Goal: Entertainment & Leisure: Browse casually

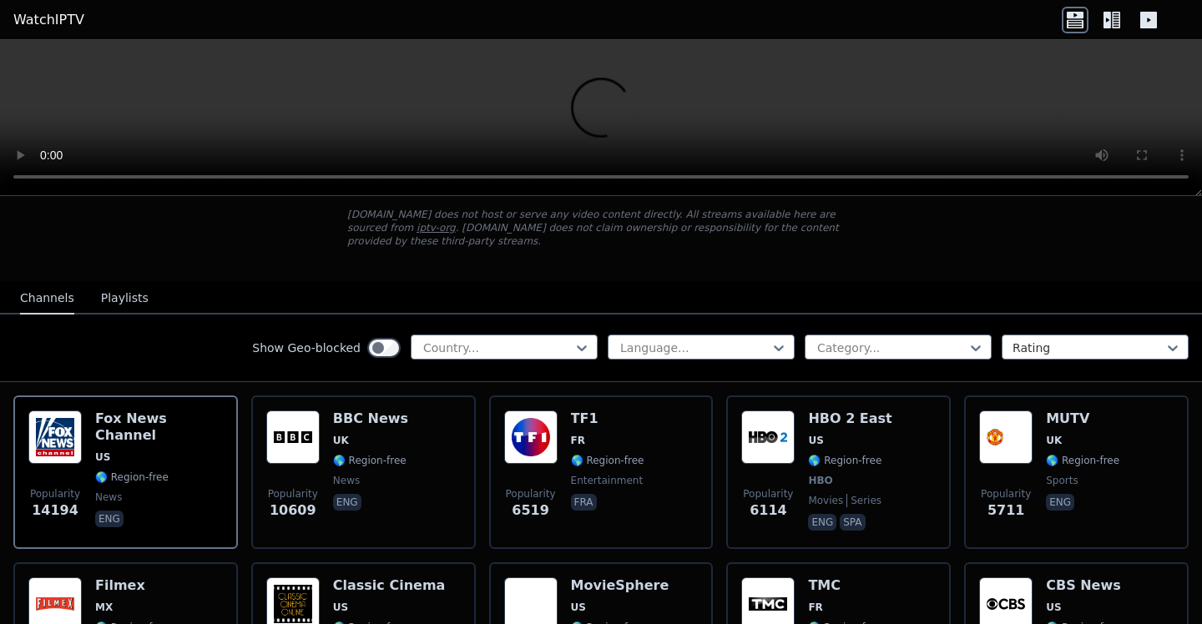
scroll to position [103, 0]
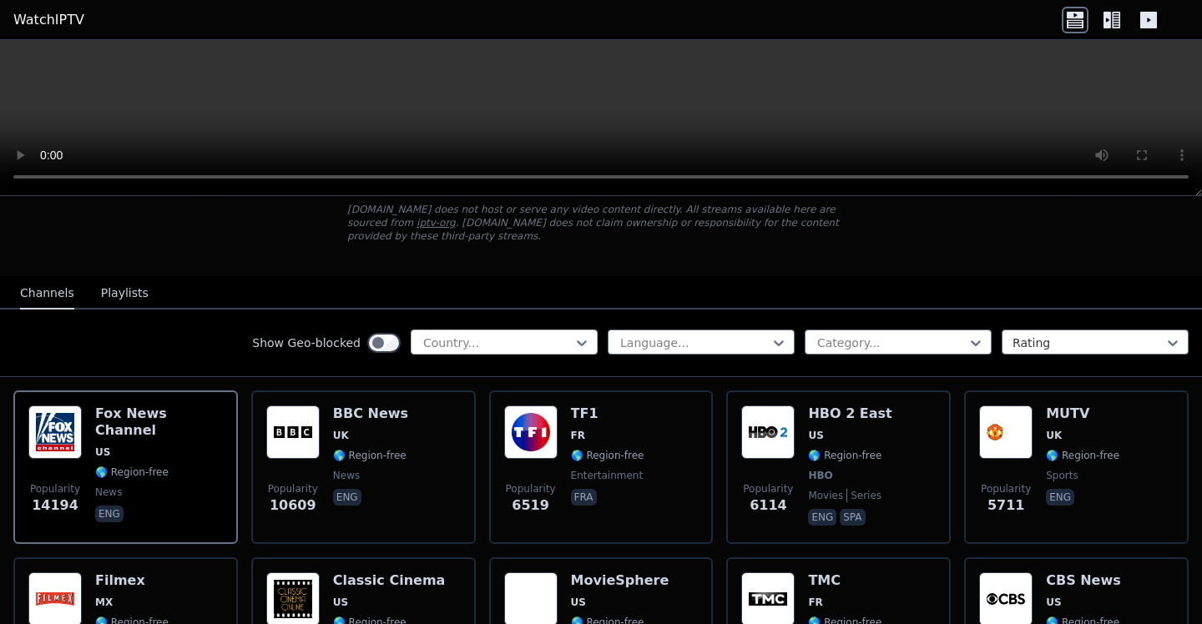
click at [465, 343] on div at bounding box center [498, 343] width 152 height 17
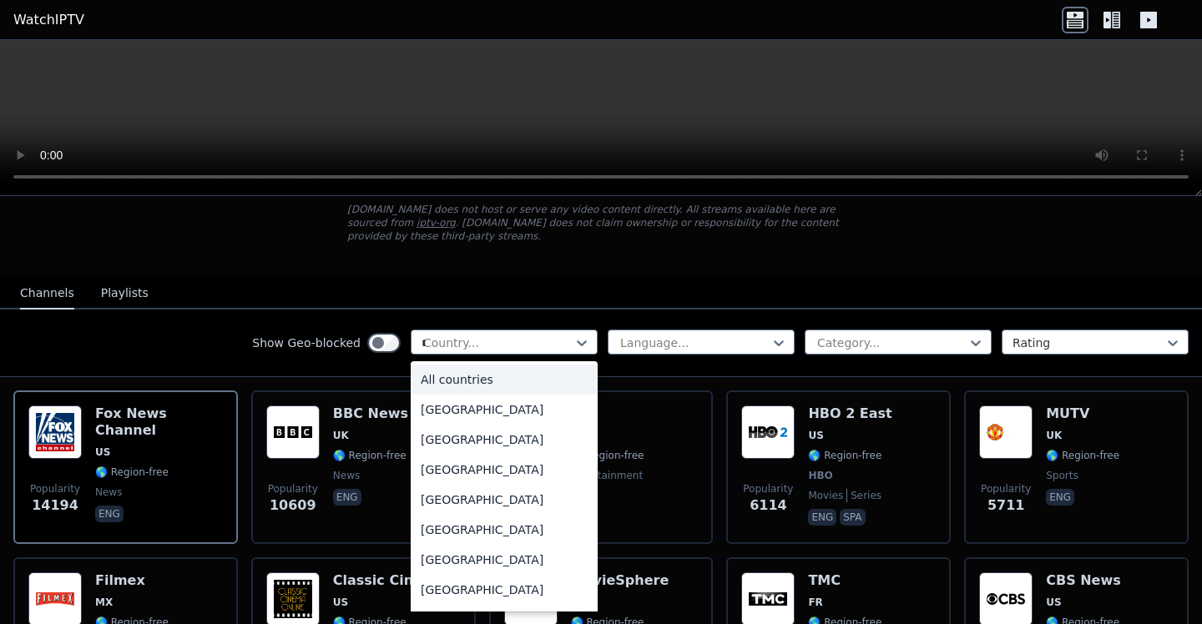
type input "**"
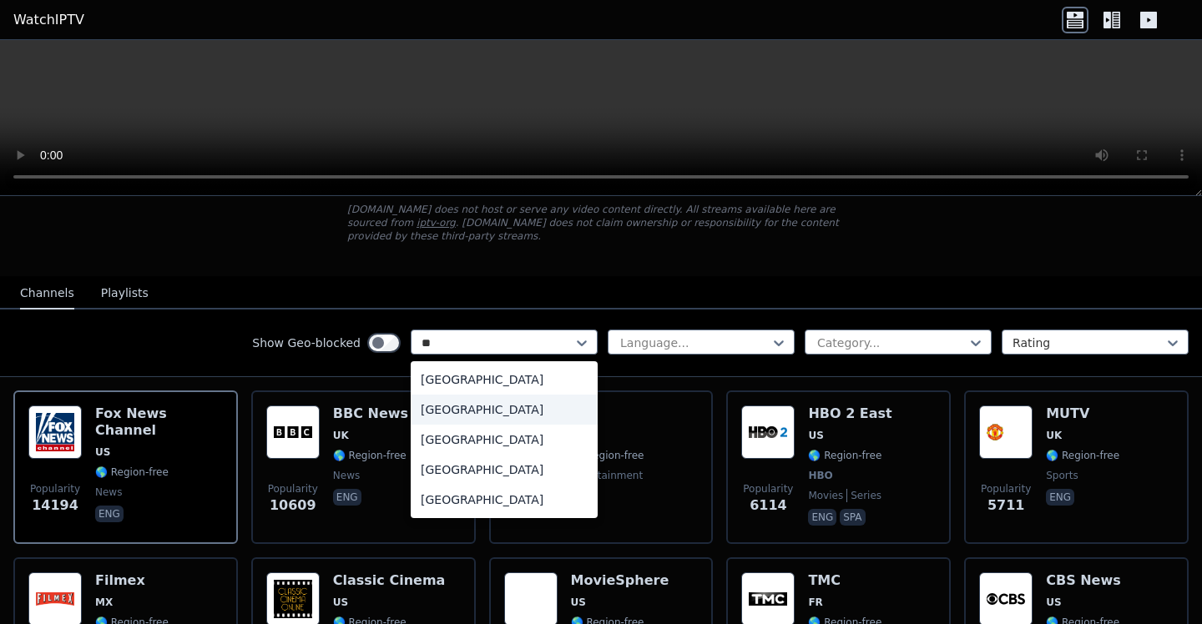
click at [459, 403] on div "[GEOGRAPHIC_DATA]" at bounding box center [504, 410] width 187 height 30
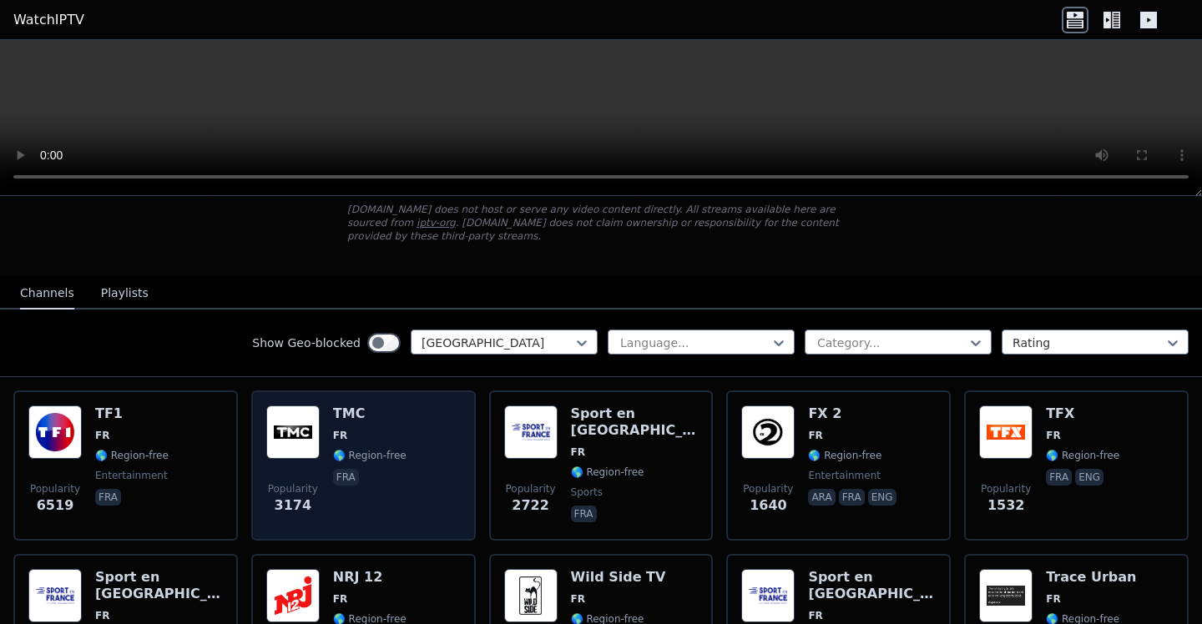
scroll to position [221, 0]
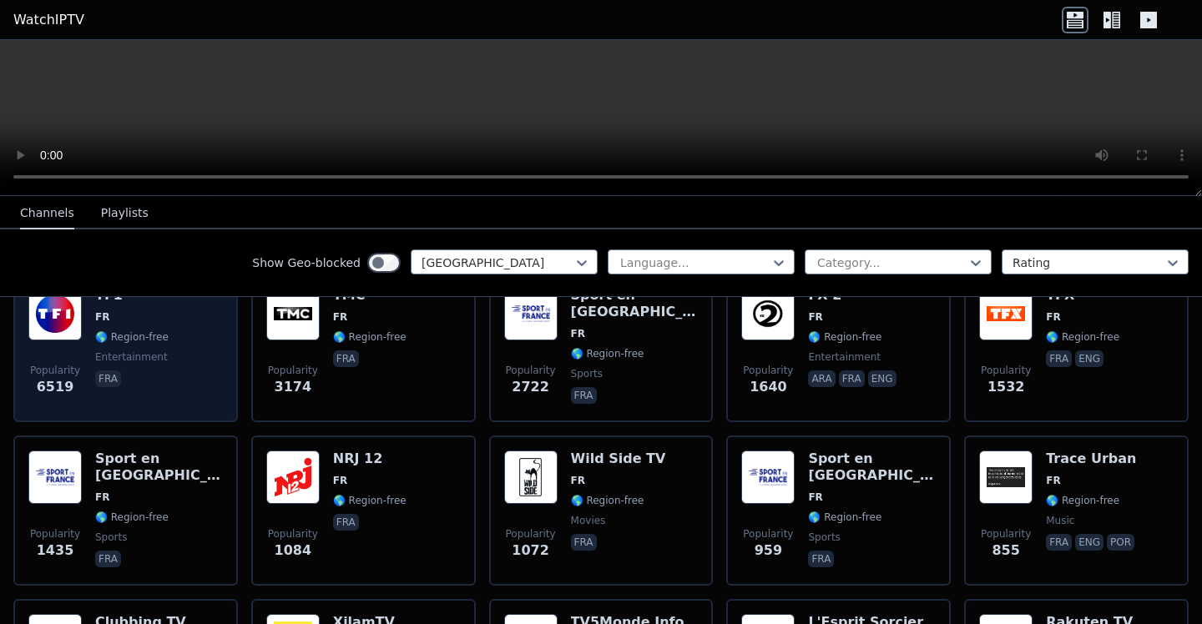
click at [172, 374] on div "Popularity 6519 TF1 FR 🌎 Region-free entertainment fra" at bounding box center [125, 347] width 195 height 120
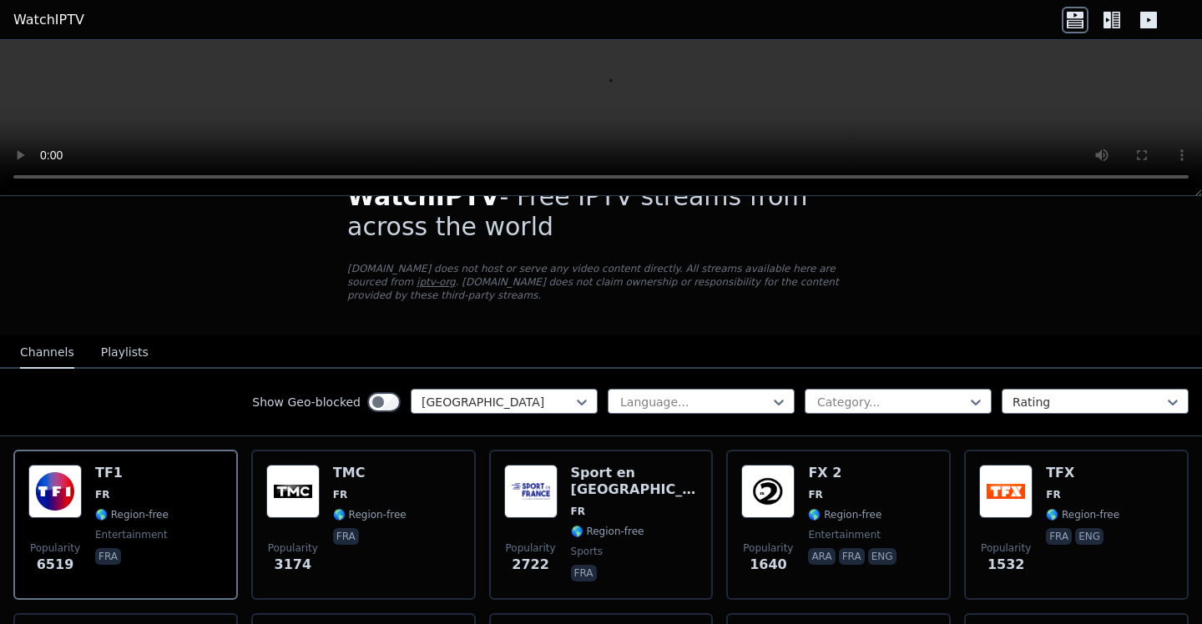
scroll to position [0, 0]
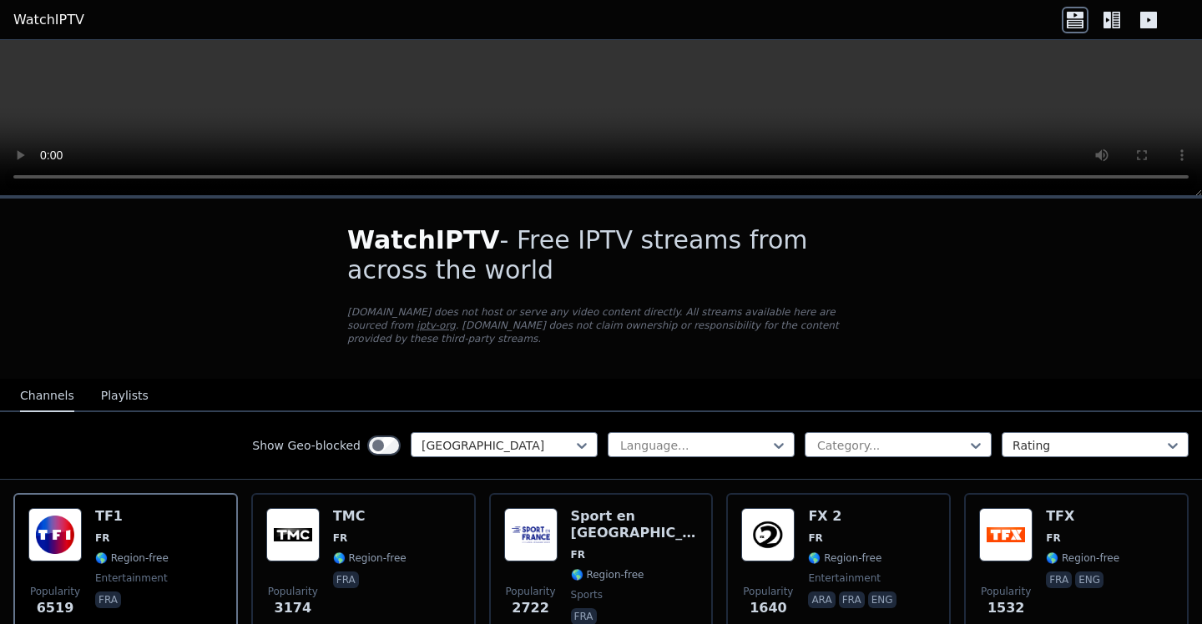
click at [880, 242] on div "WatchIPTV - Free IPTV streams from across the world [DOMAIN_NAME] does not host…" at bounding box center [601, 289] width 561 height 180
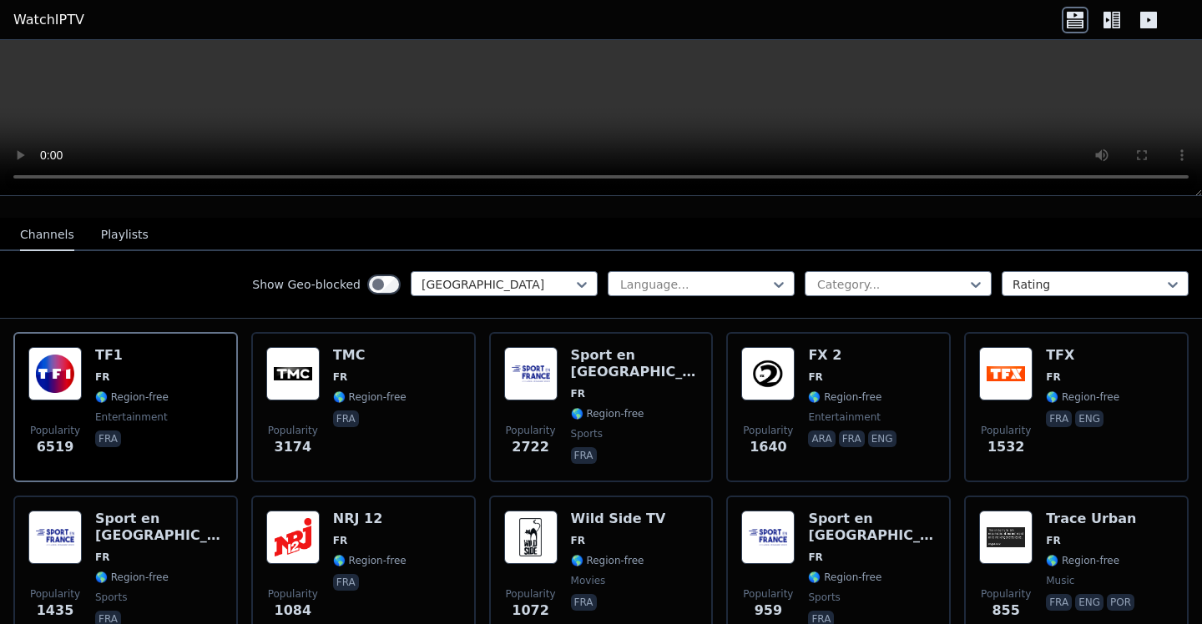
scroll to position [167, 0]
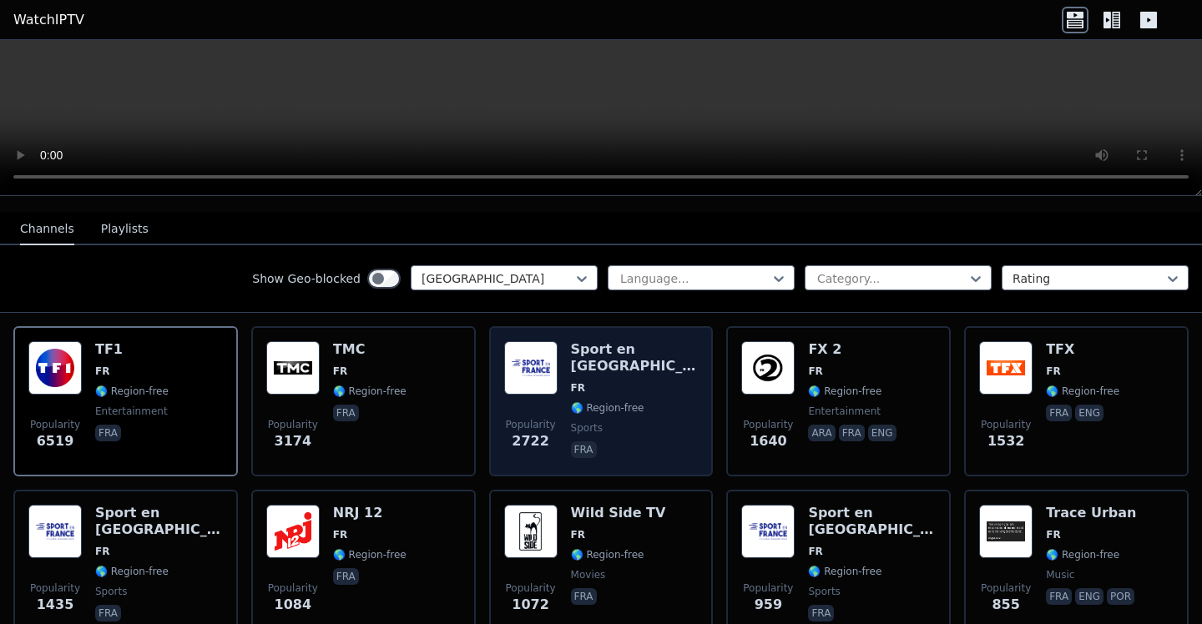
click at [577, 382] on span "FR" at bounding box center [578, 388] width 14 height 13
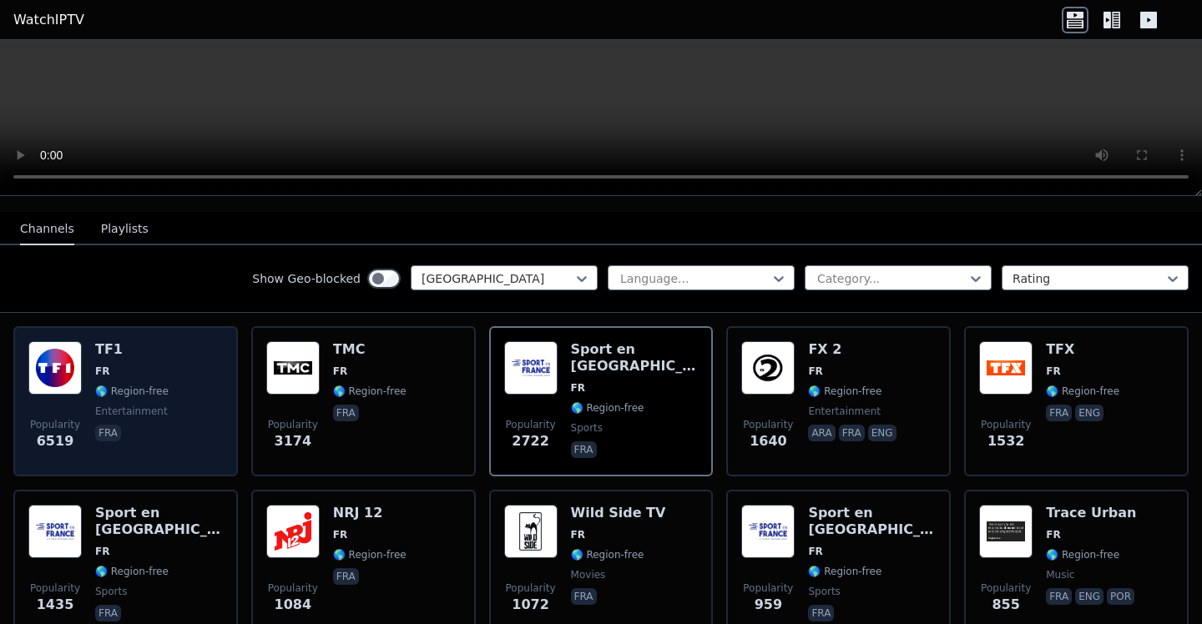
click at [134, 401] on div "TF1 FR 🌎 Region-free entertainment fra" at bounding box center [131, 401] width 73 height 120
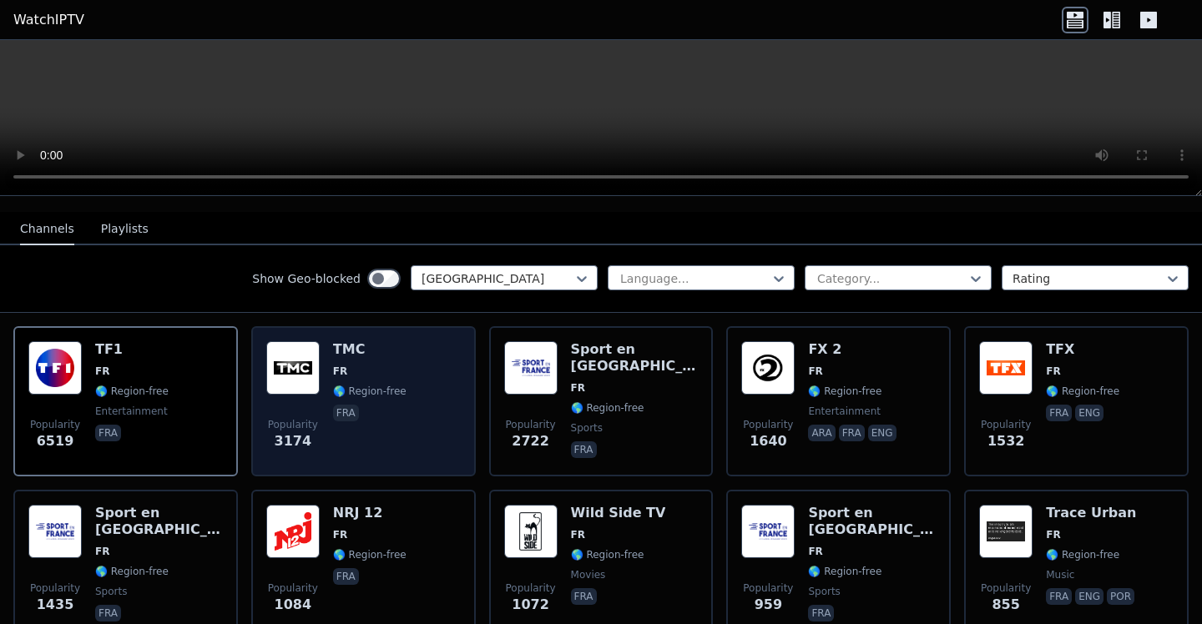
click at [311, 389] on img at bounding box center [292, 367] width 53 height 53
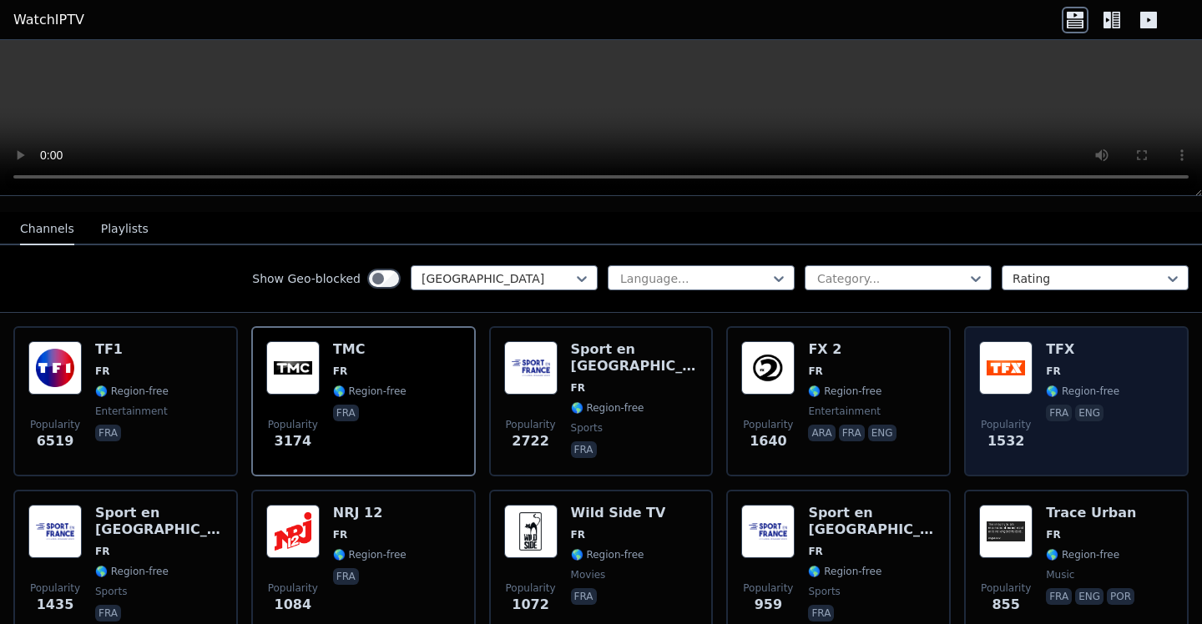
click at [1020, 335] on div "Popularity 1532 TFX FR 🌎 Region-free fra eng" at bounding box center [1076, 401] width 225 height 150
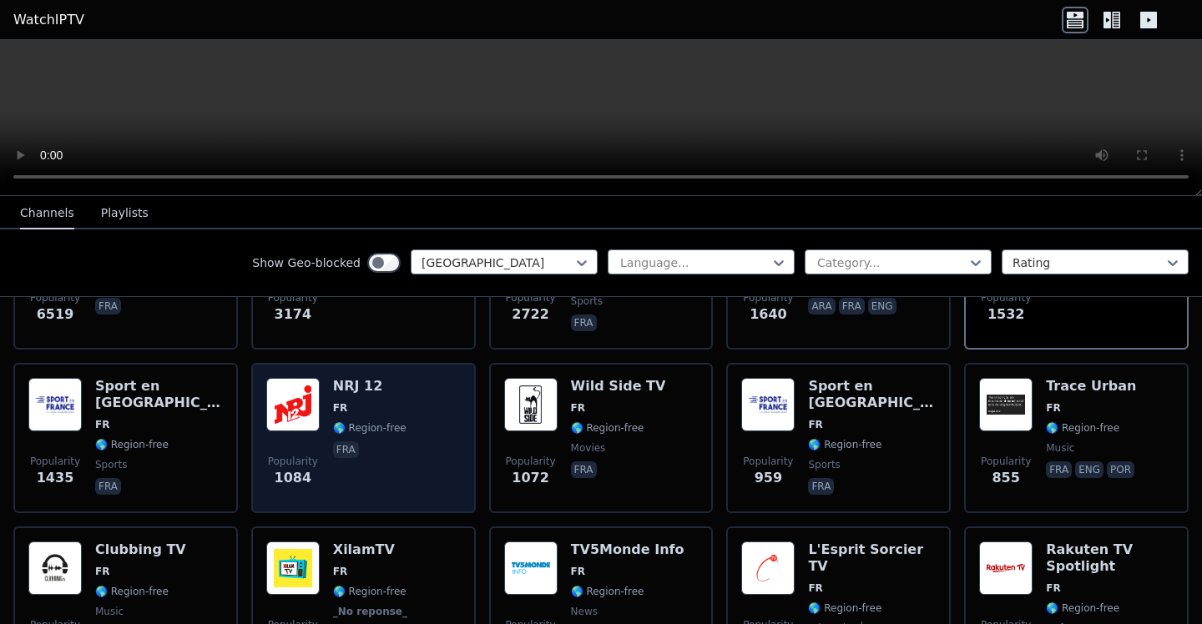
scroll to position [285, 0]
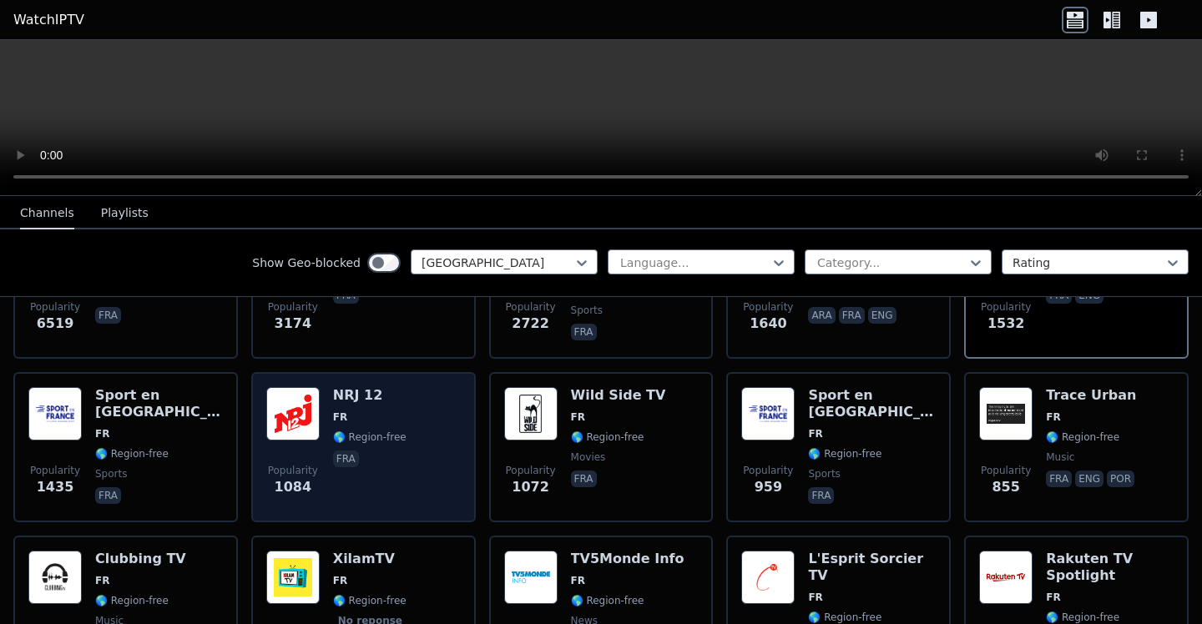
click at [398, 417] on span "FR" at bounding box center [369, 417] width 73 height 13
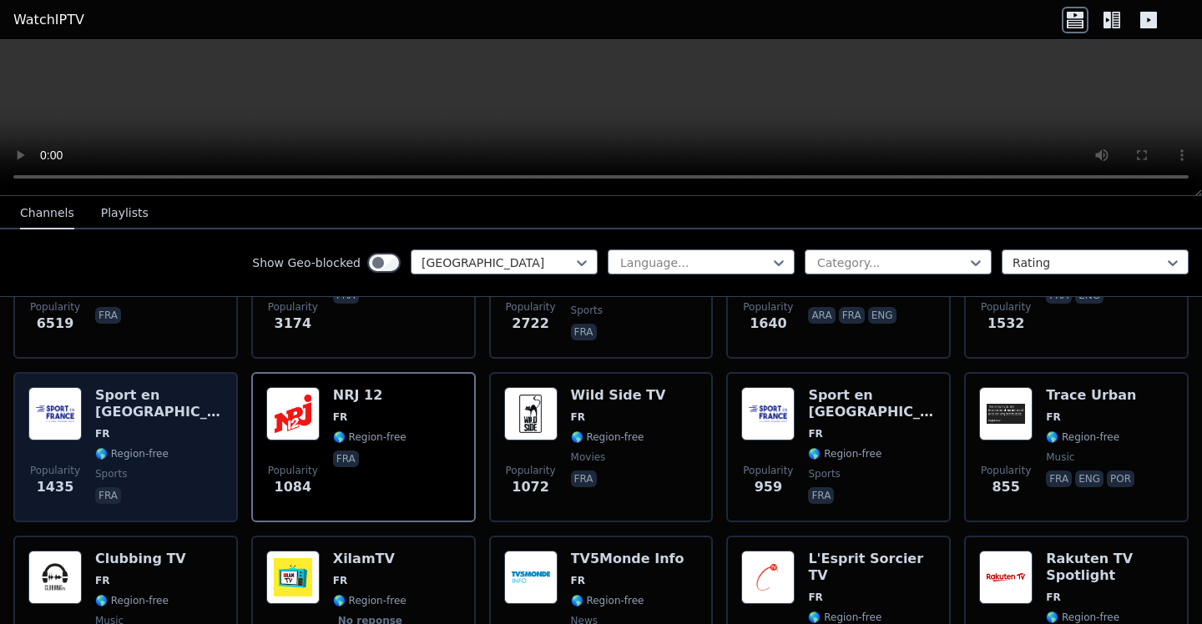
click at [191, 447] on span "🌎 Region-free" at bounding box center [159, 453] width 128 height 13
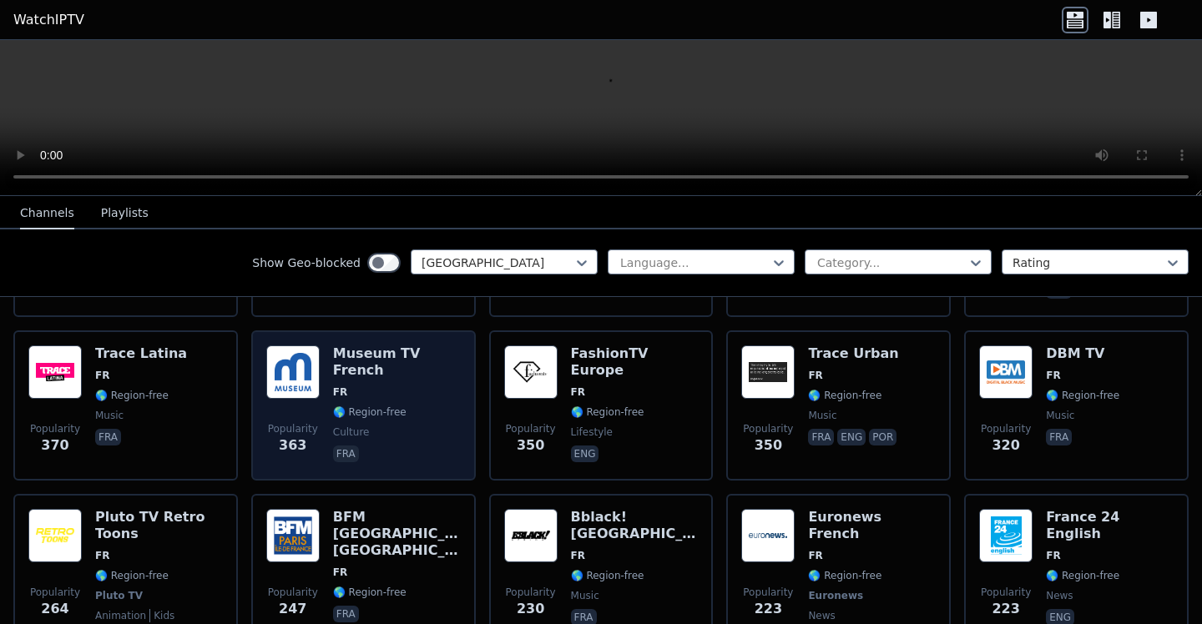
scroll to position [1078, 0]
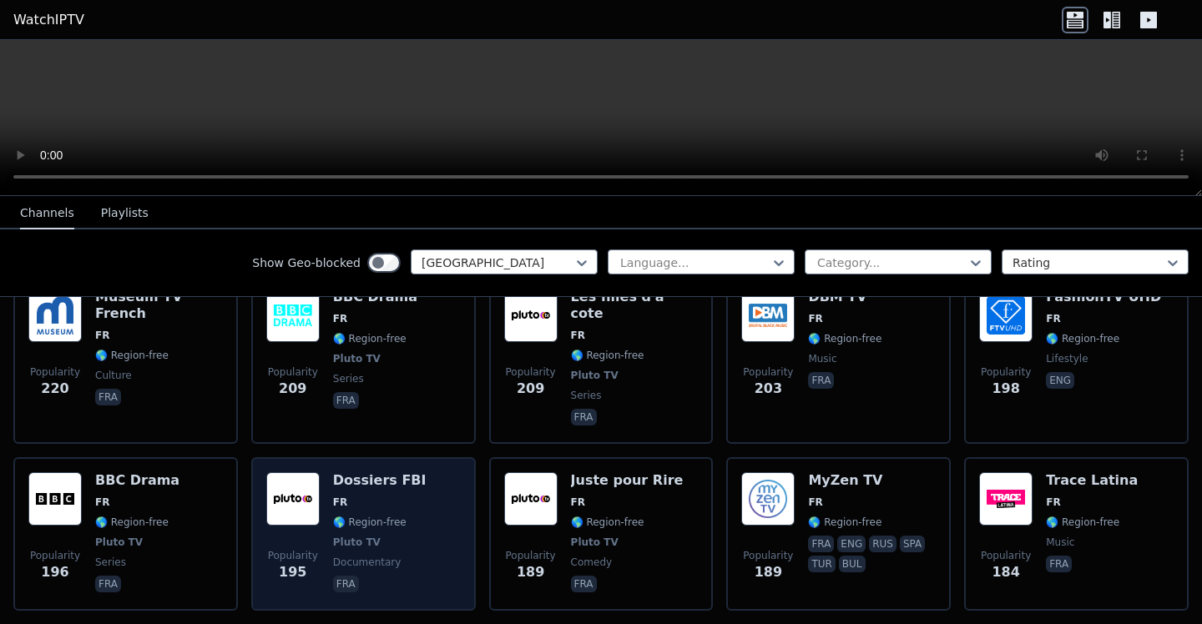
click at [401, 473] on h6 "Dossiers FBI" at bounding box center [380, 481] width 94 height 17
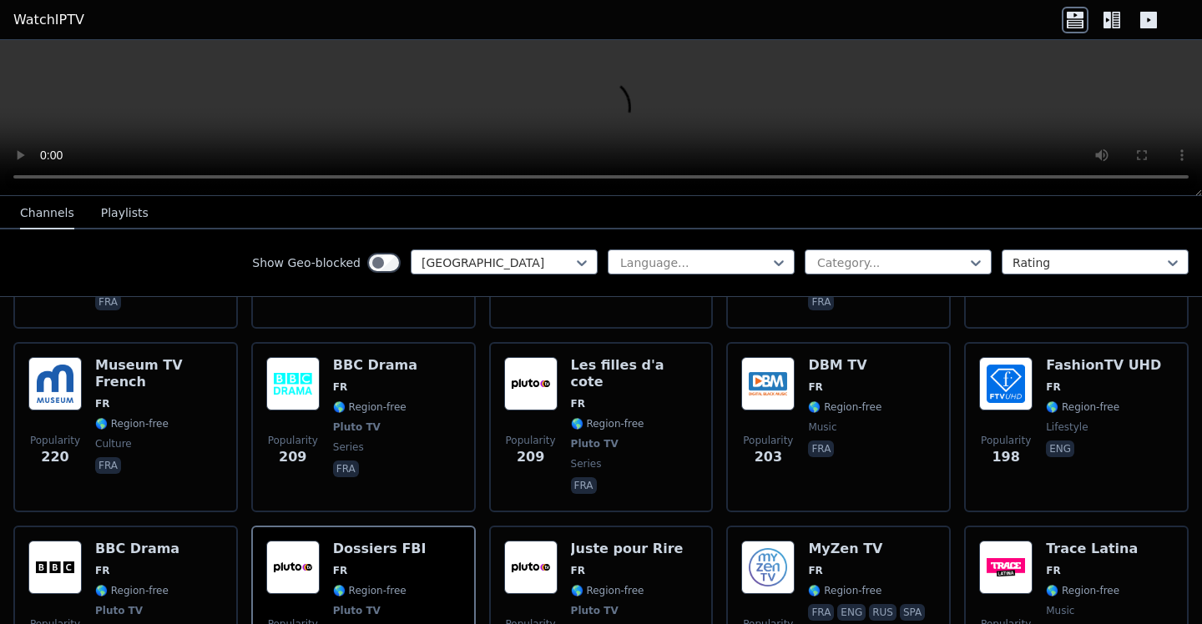
scroll to position [995, 0]
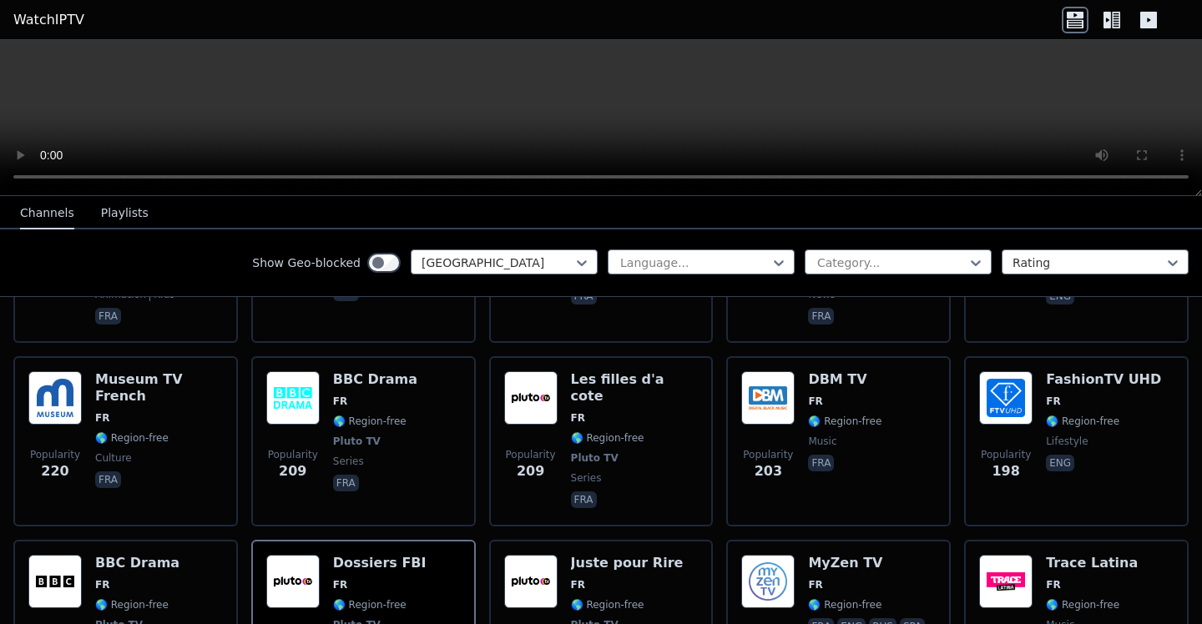
click at [1111, 26] on icon at bounding box center [1112, 20] width 27 height 27
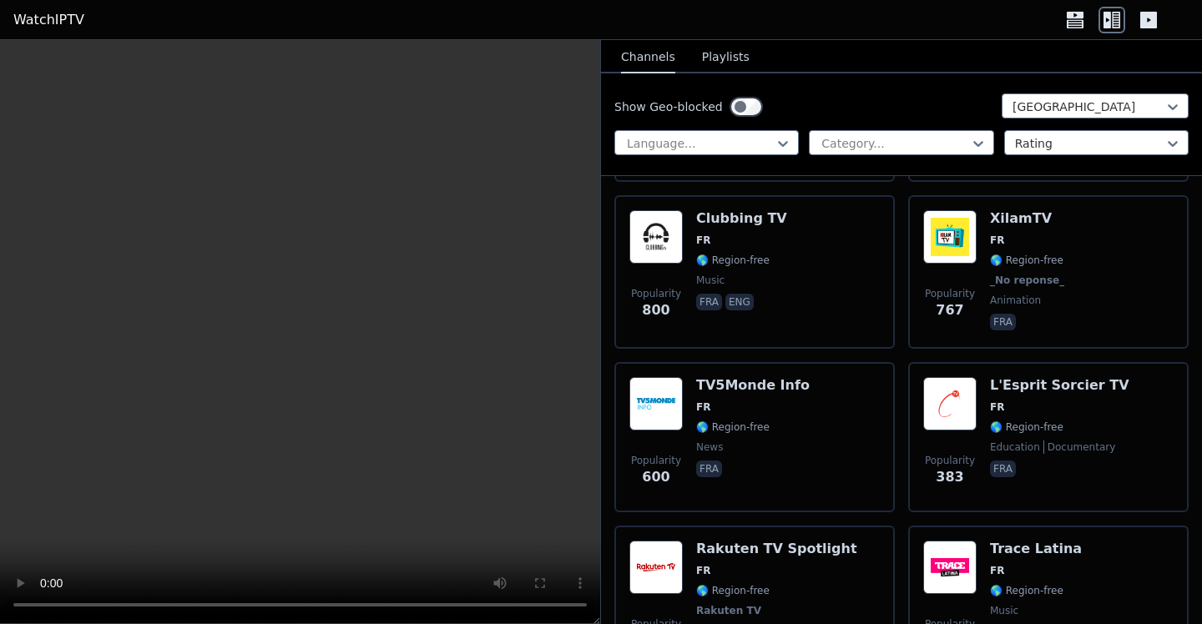
click at [1137, 26] on icon at bounding box center [1148, 20] width 27 height 27
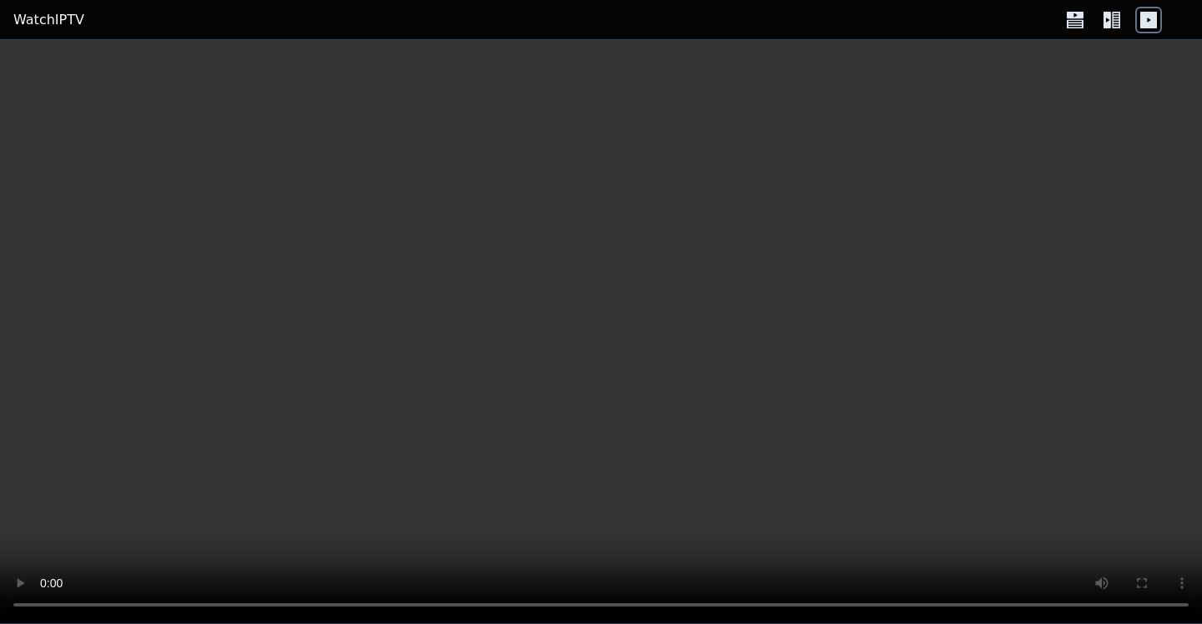
click at [1104, 28] on icon at bounding box center [1112, 20] width 27 height 27
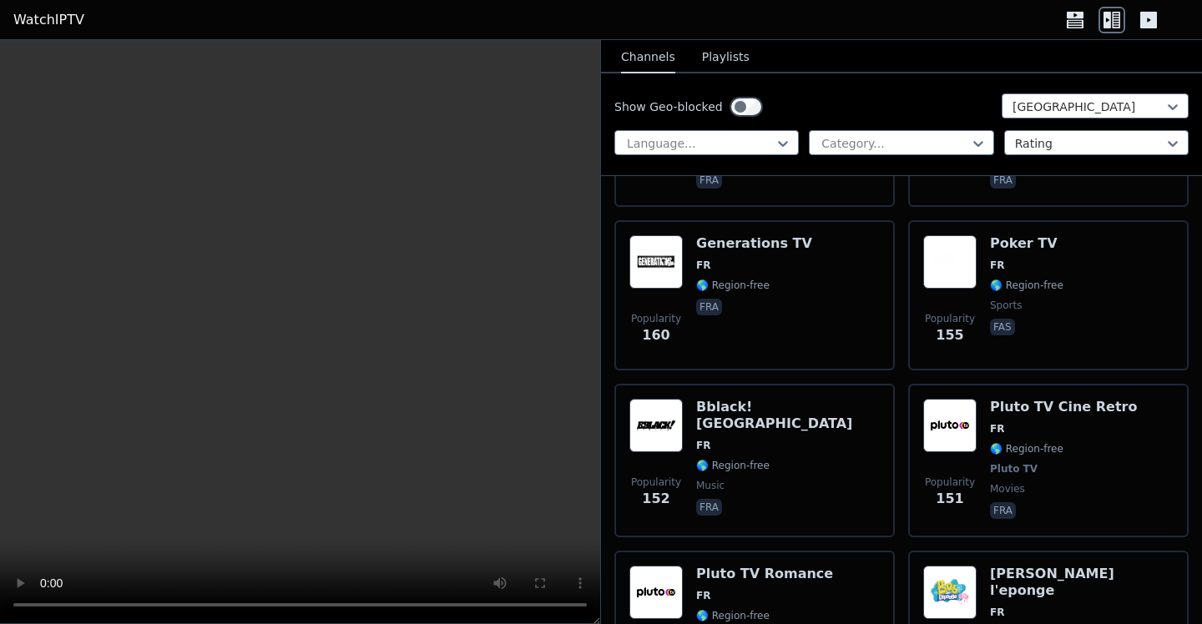
scroll to position [3528, 0]
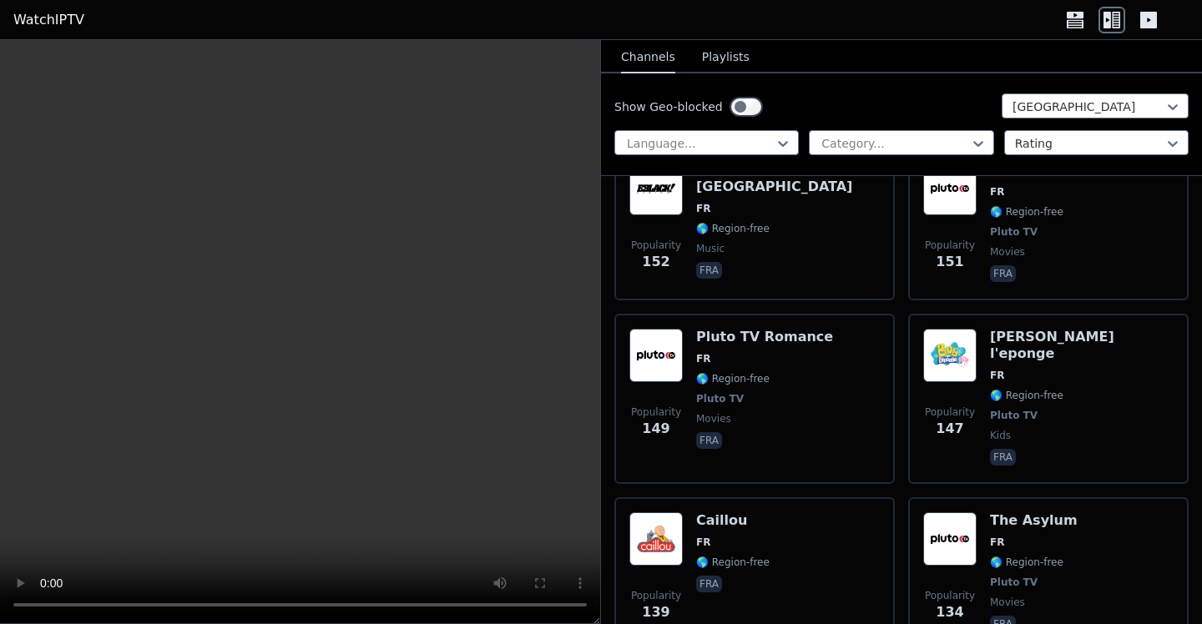
click at [755, 391] on div "Pluto TV Romance FR 🌎 Region-free Pluto TV movies fra" at bounding box center [764, 399] width 137 height 140
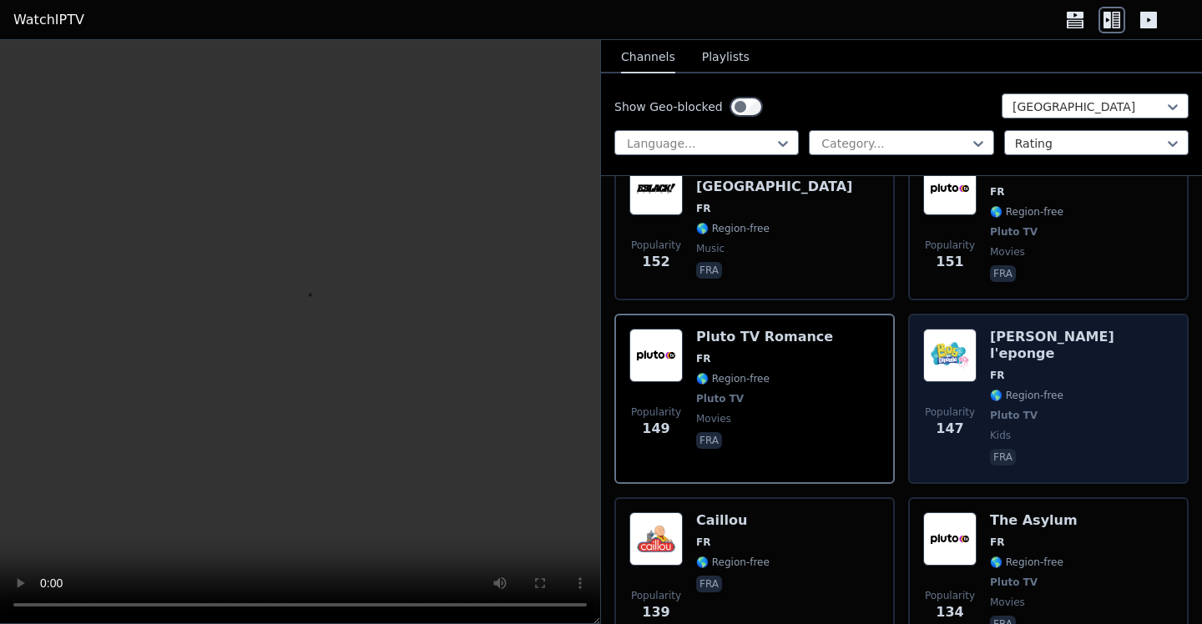
click at [1017, 339] on h6 "[PERSON_NAME] l'eponge" at bounding box center [1082, 345] width 184 height 33
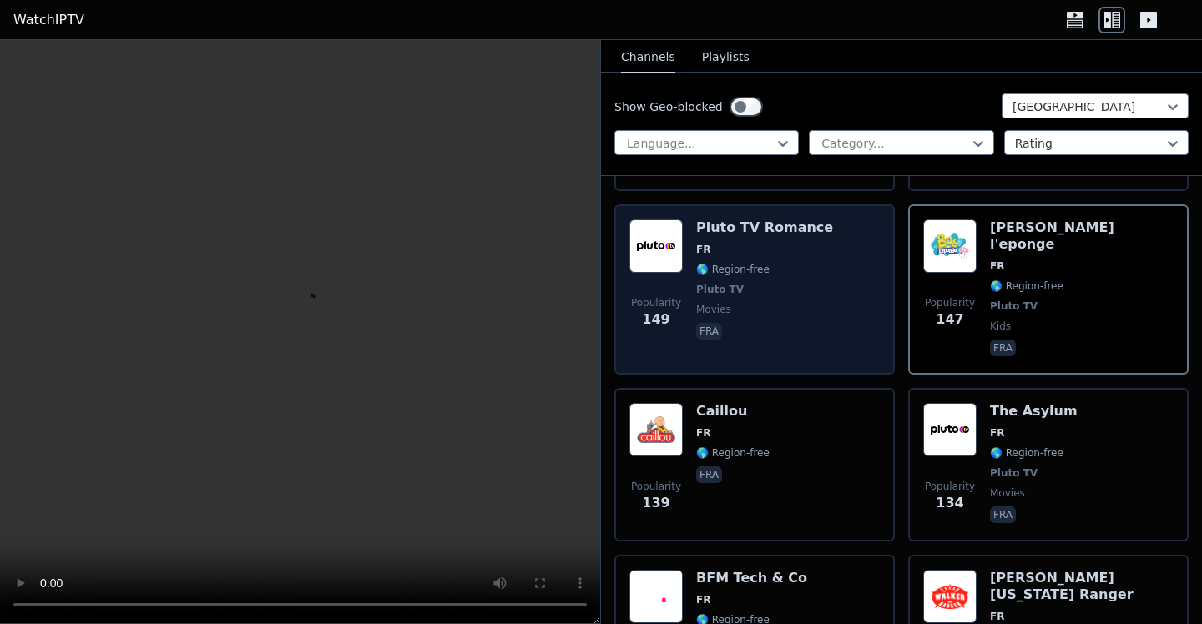
scroll to position [3658, 0]
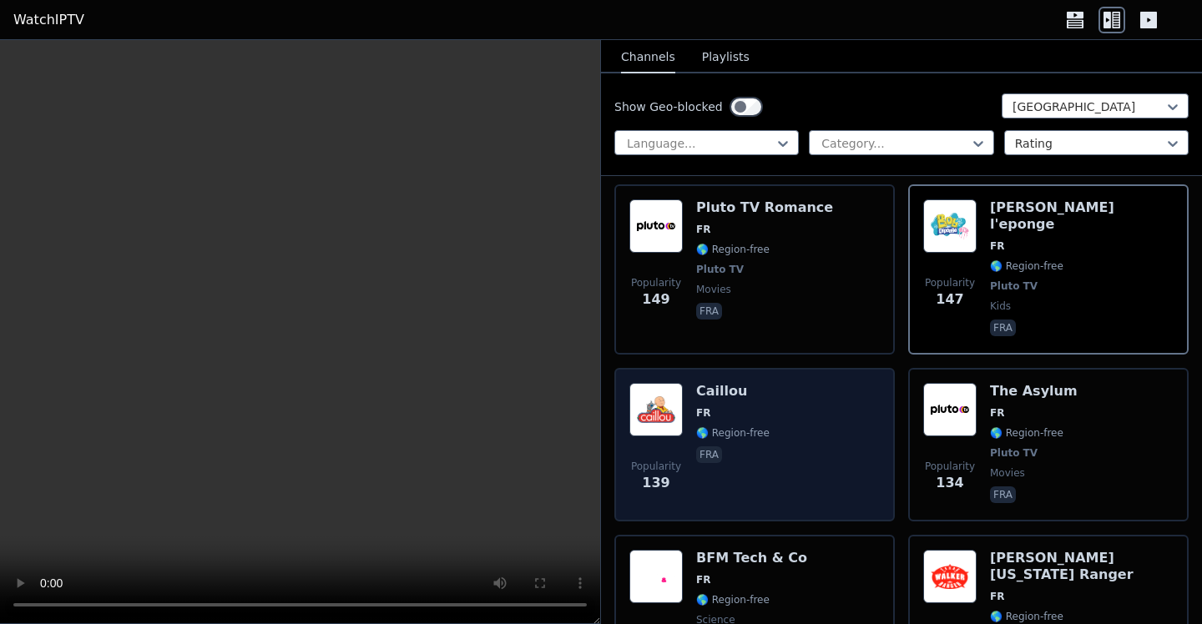
click at [817, 406] on div "Popularity 139 Caillou FR 🌎 Region-free fra" at bounding box center [754, 445] width 250 height 124
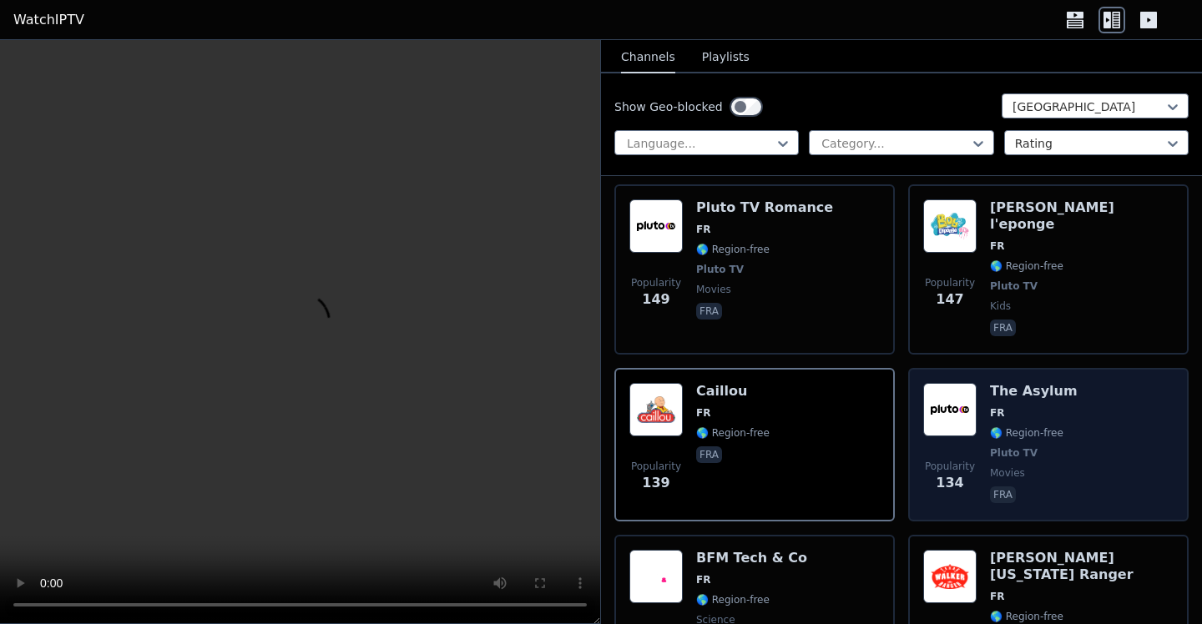
click at [1016, 383] on h6 "The Asylum" at bounding box center [1034, 391] width 88 height 17
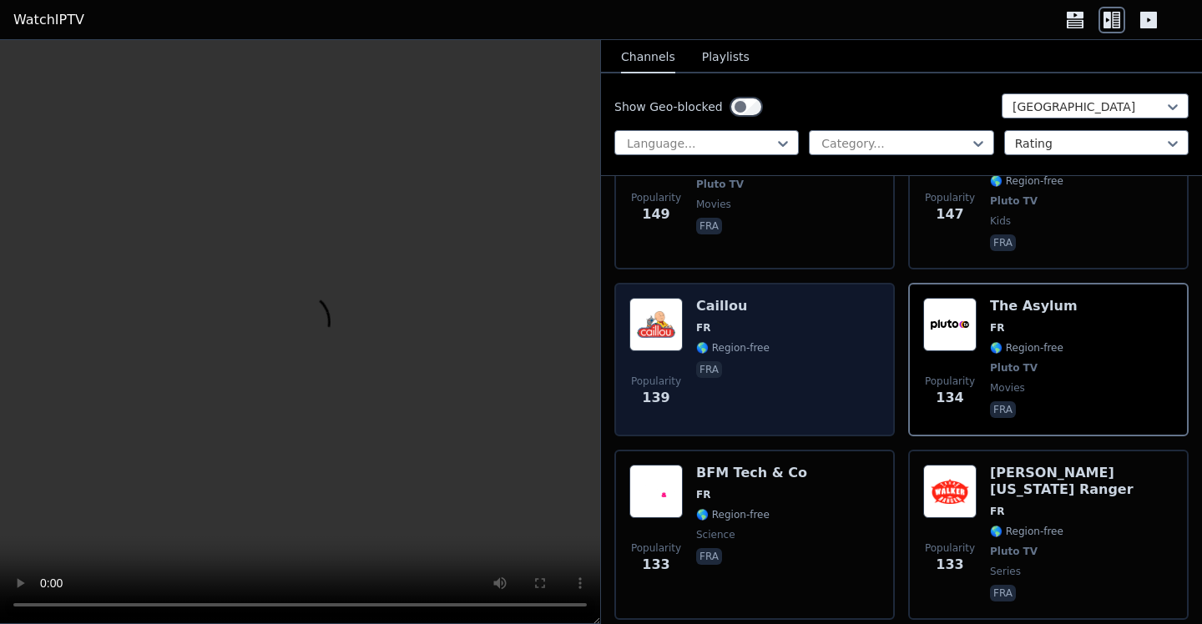
scroll to position [3865, 0]
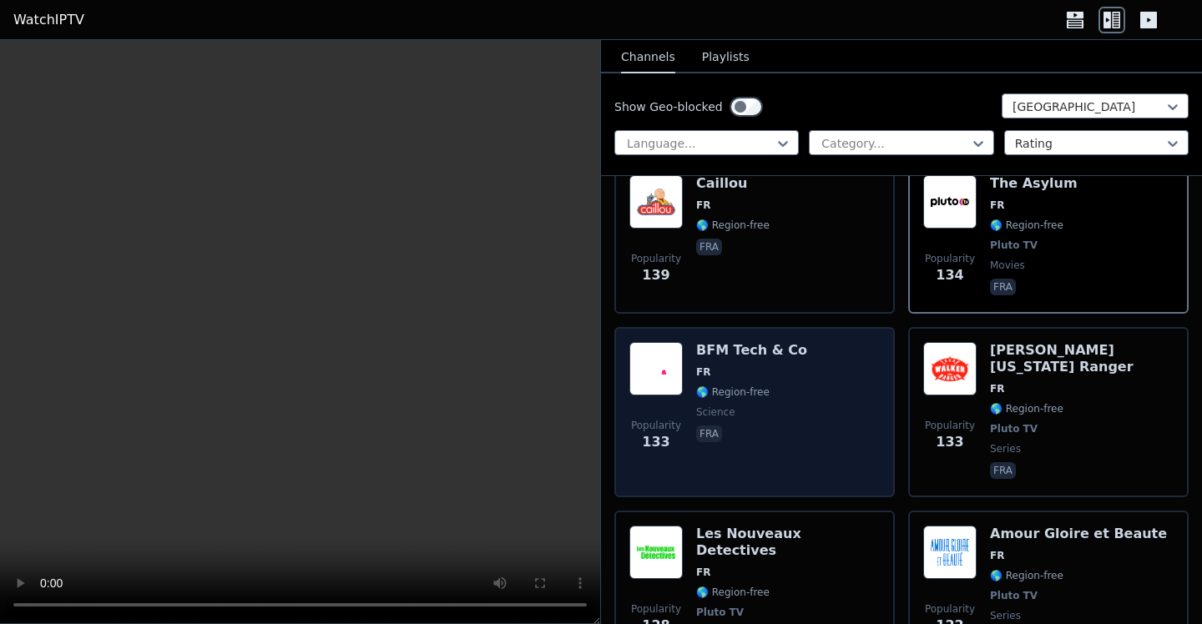
click at [825, 353] on div "Popularity 133 BFM Tech & Co FR 🌎 Region-free science fra" at bounding box center [754, 412] width 250 height 140
click at [820, 358] on div "Popularity 133 BFM Tech & Co FR 🌎 Region-free science fra" at bounding box center [754, 412] width 250 height 140
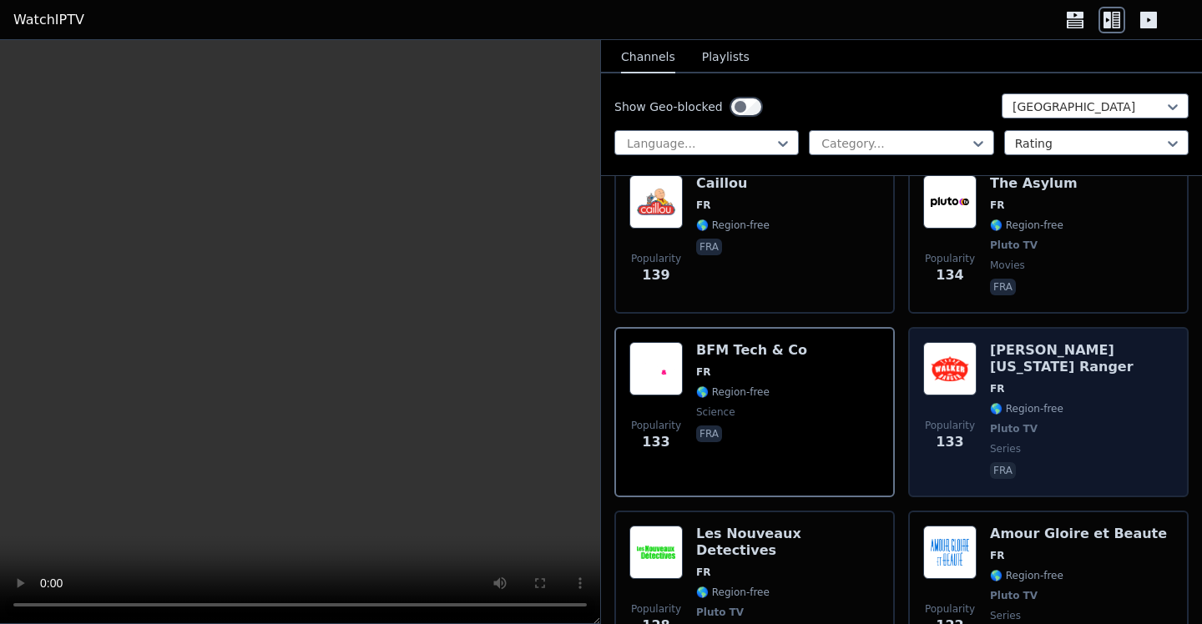
click at [1029, 402] on span "🌎 Region-free" at bounding box center [1026, 408] width 73 height 13
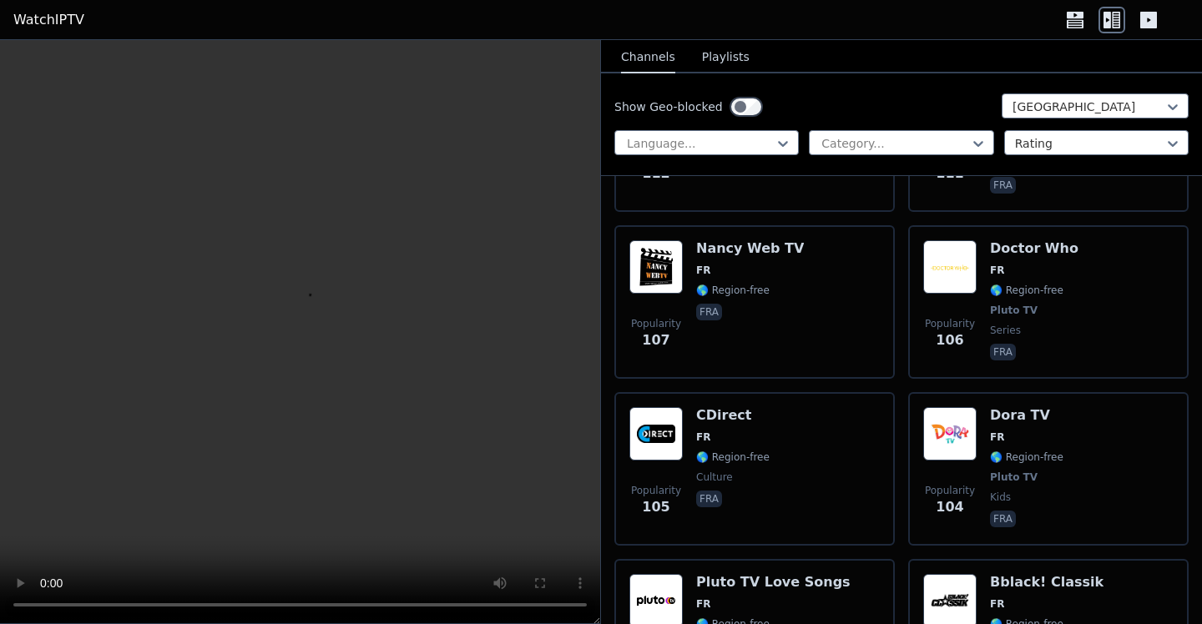
scroll to position [4694, 0]
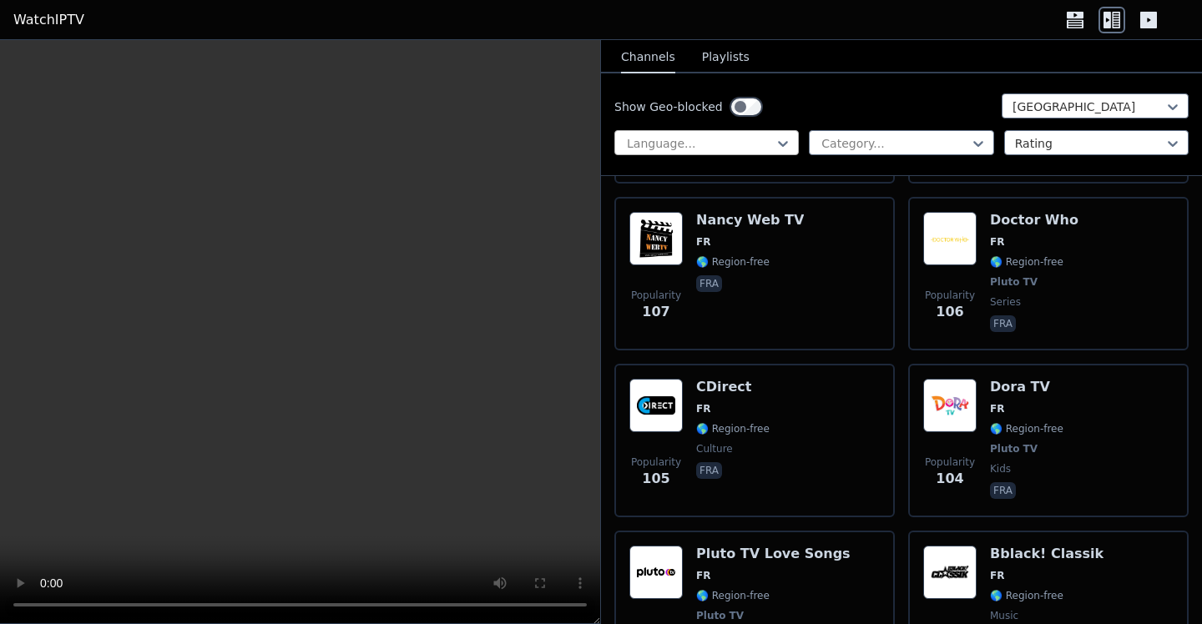
click at [744, 143] on div at bounding box center [699, 143] width 149 height 17
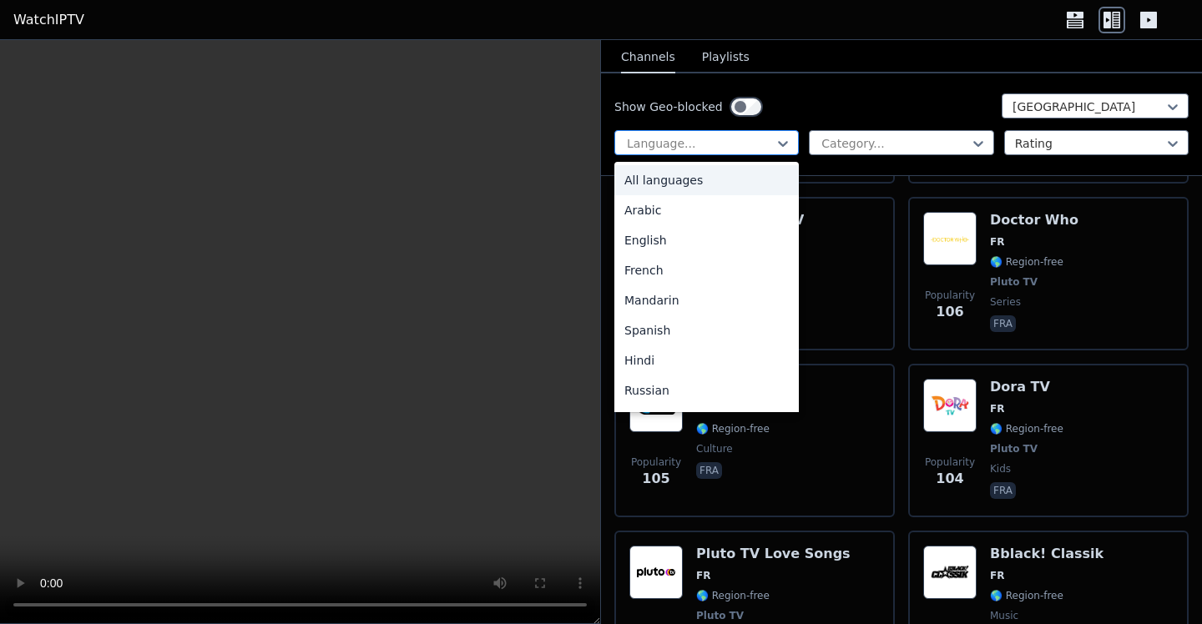
click at [751, 143] on div at bounding box center [699, 143] width 149 height 17
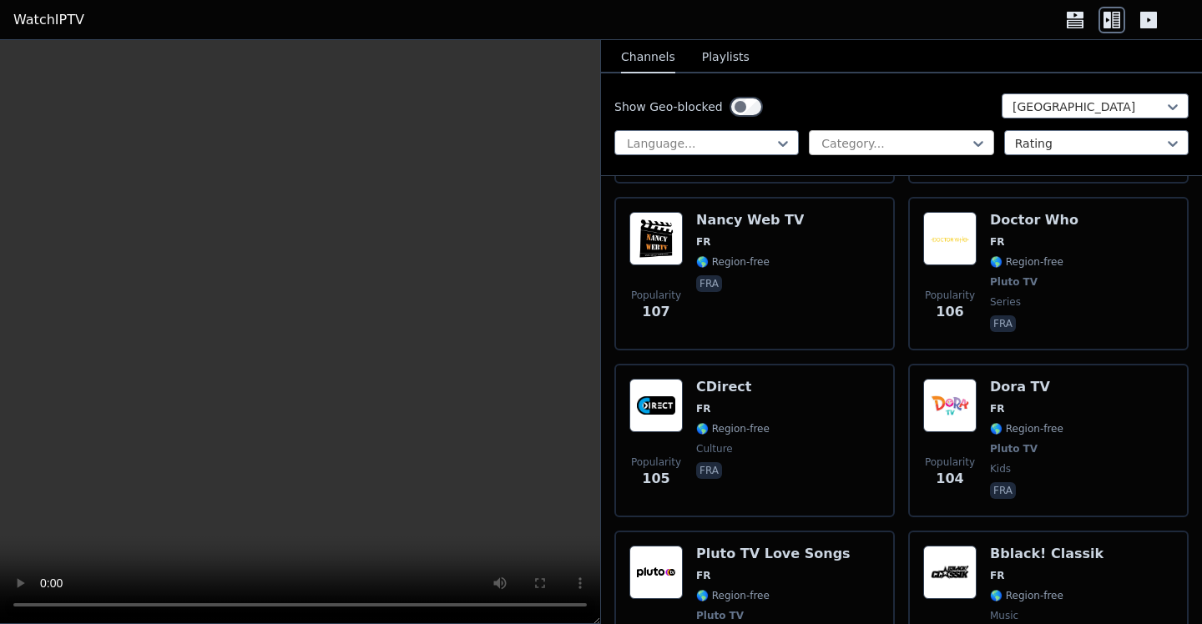
click at [834, 143] on div at bounding box center [894, 143] width 149 height 17
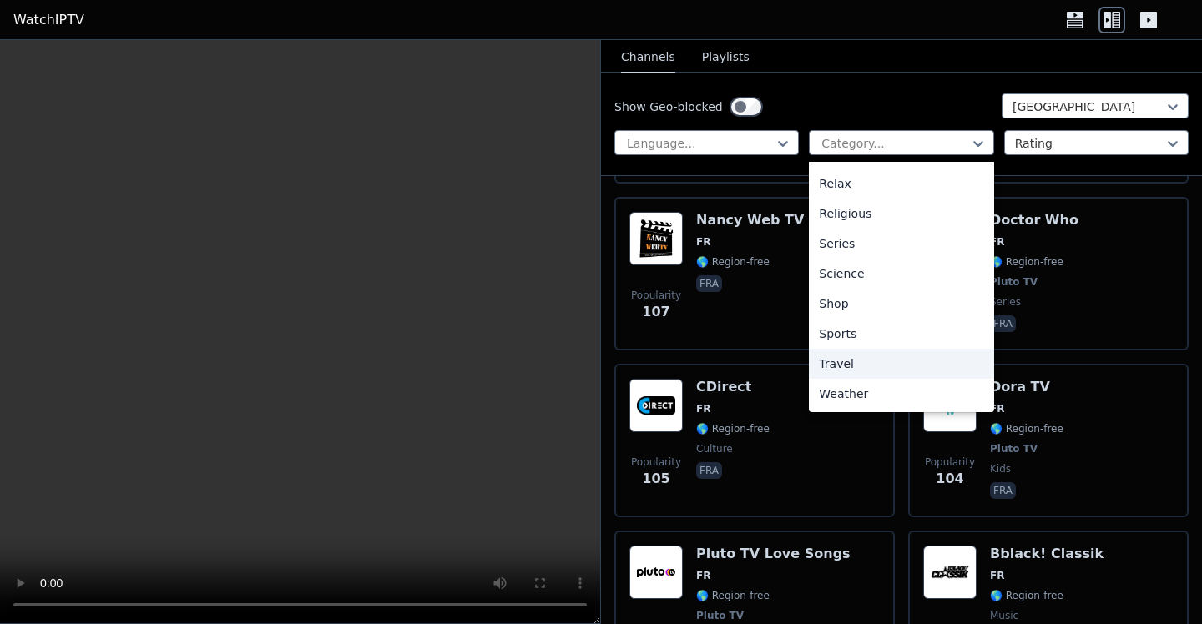
scroll to position [0, 0]
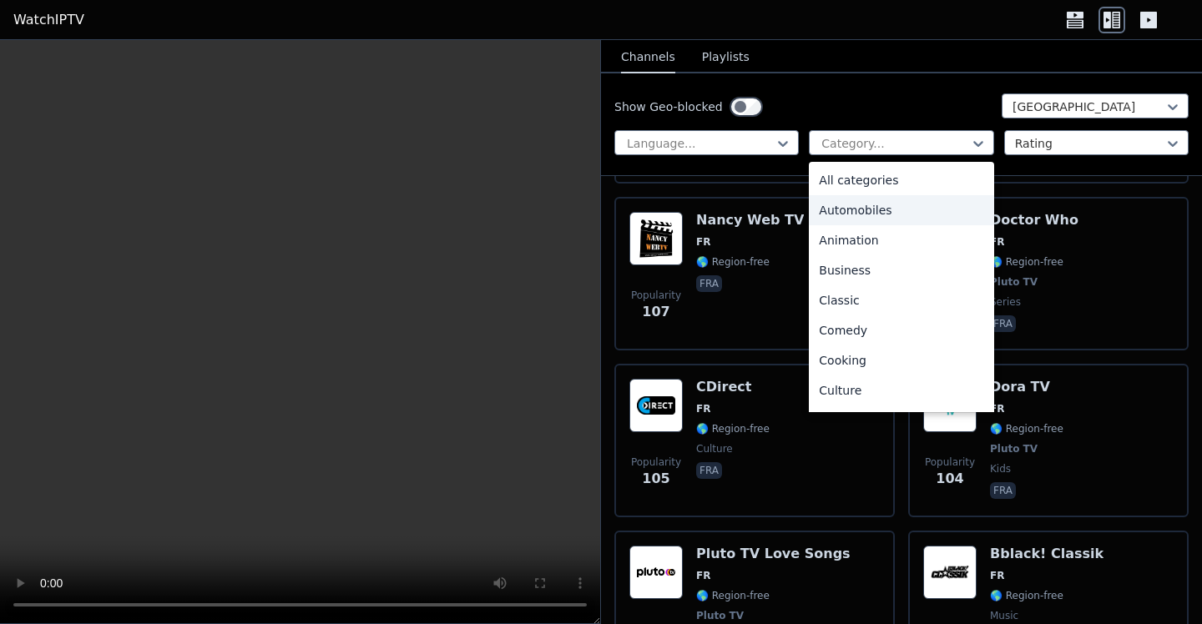
click at [837, 53] on nav "Channels Playlists" at bounding box center [901, 56] width 601 height 33
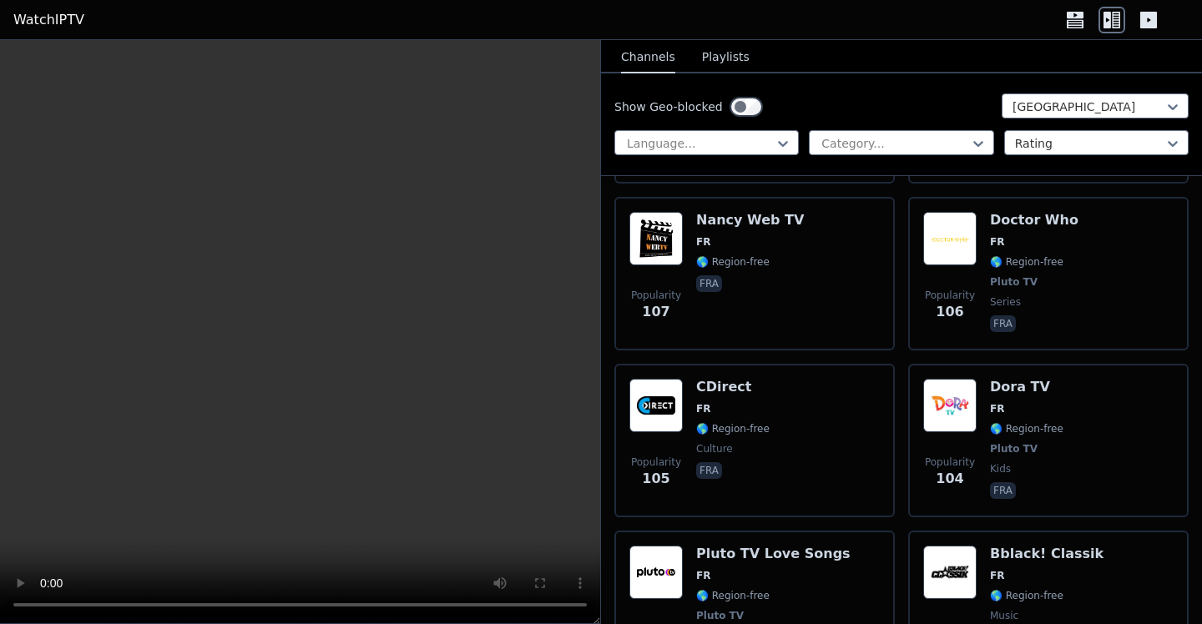
click at [705, 50] on button "Playlists" at bounding box center [726, 58] width 48 height 32
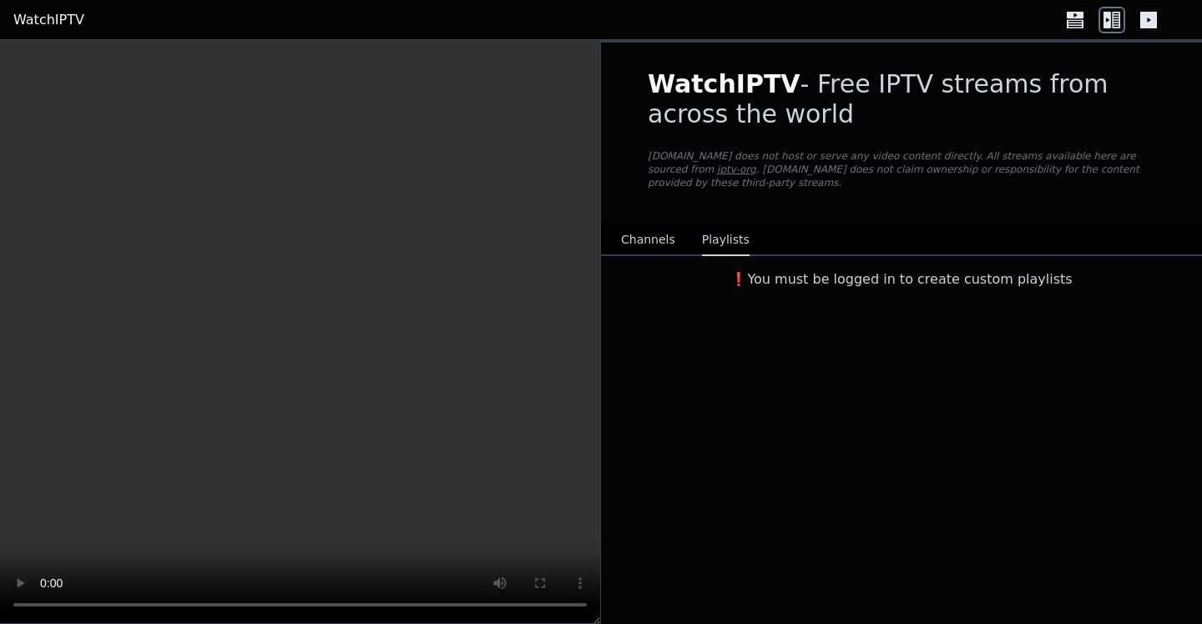
click at [647, 247] on button "Channels" at bounding box center [648, 241] width 54 height 32
